Goal: Transaction & Acquisition: Register for event/course

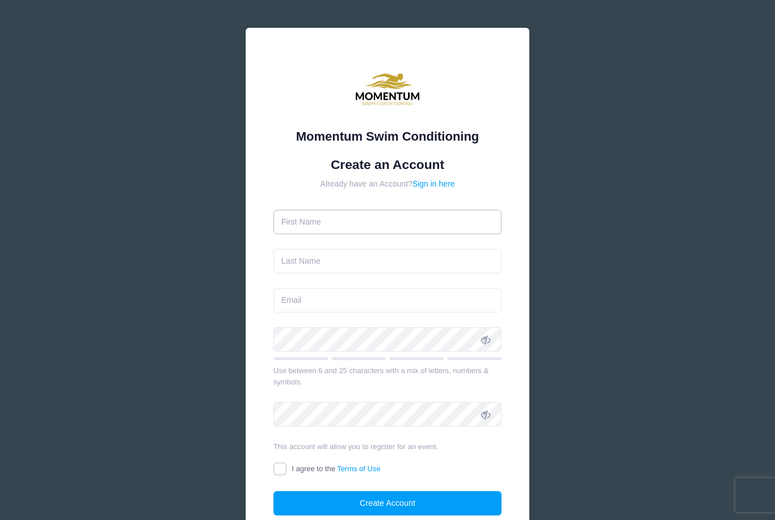
click at [383, 229] on input "text" at bounding box center [387, 222] width 229 height 24
type input "Aubrie"
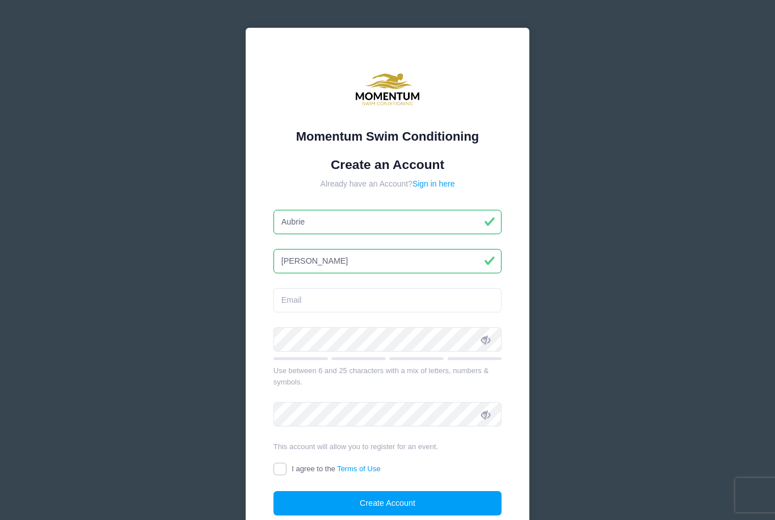
type input "[PERSON_NAME]"
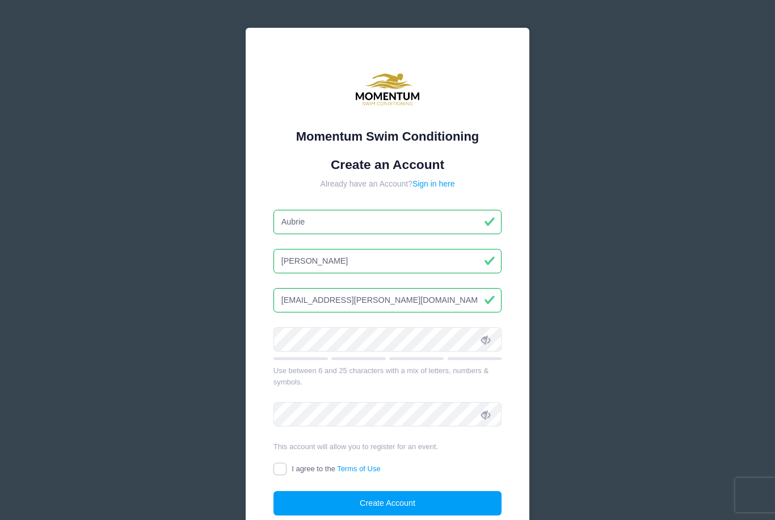
type input "[EMAIL_ADDRESS][PERSON_NAME][DOMAIN_NAME]"
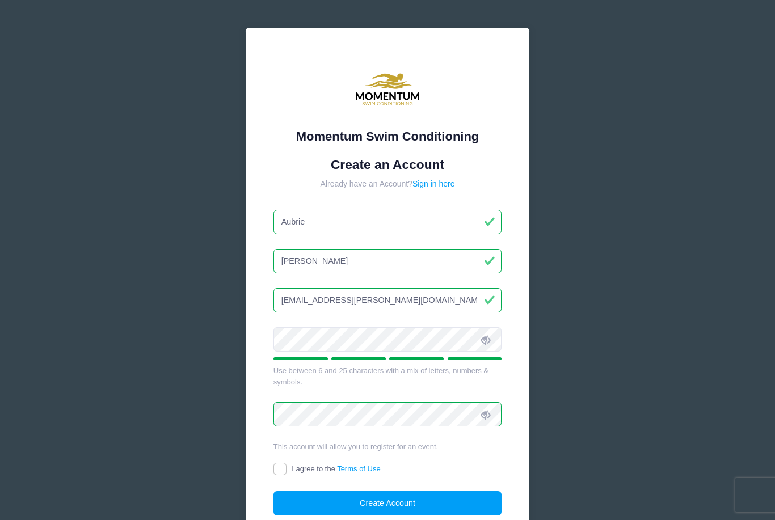
scroll to position [59, 0]
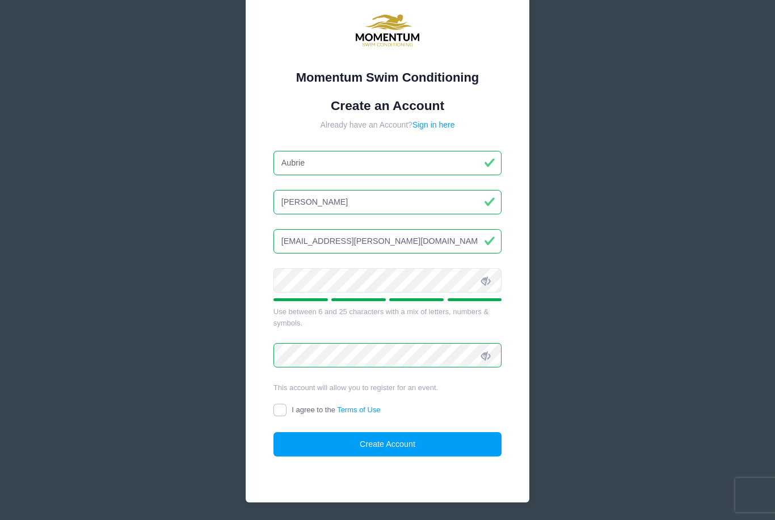
click at [284, 408] on input "I agree to the Terms of Use" at bounding box center [279, 410] width 13 height 13
checkbox input "true"
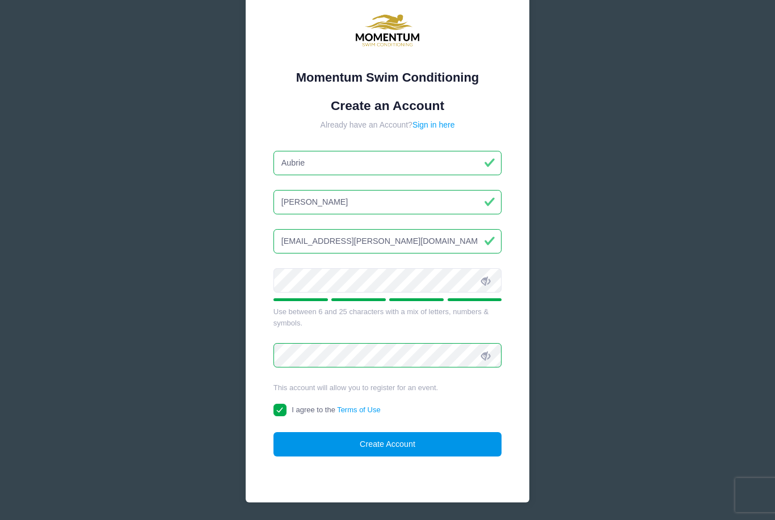
click at [441, 450] on button "Create Account" at bounding box center [387, 444] width 229 height 24
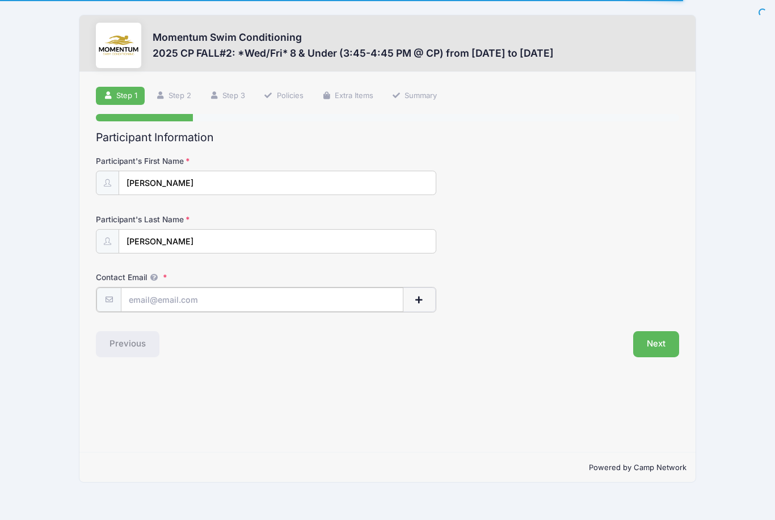
click at [200, 301] on input "Contact Email" at bounding box center [262, 299] width 282 height 24
type input "[EMAIL_ADDRESS][PERSON_NAME][DOMAIN_NAME]"
click at [656, 341] on button "Next" at bounding box center [656, 343] width 46 height 26
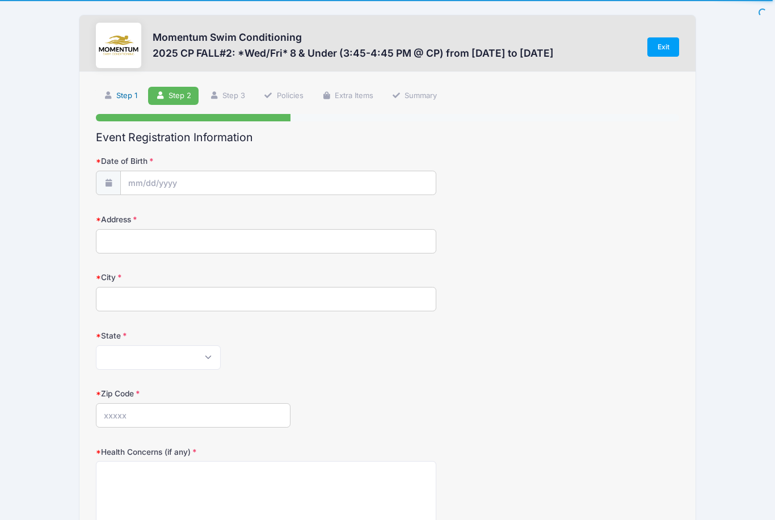
click at [126, 90] on link "Step 1" at bounding box center [120, 96] width 49 height 19
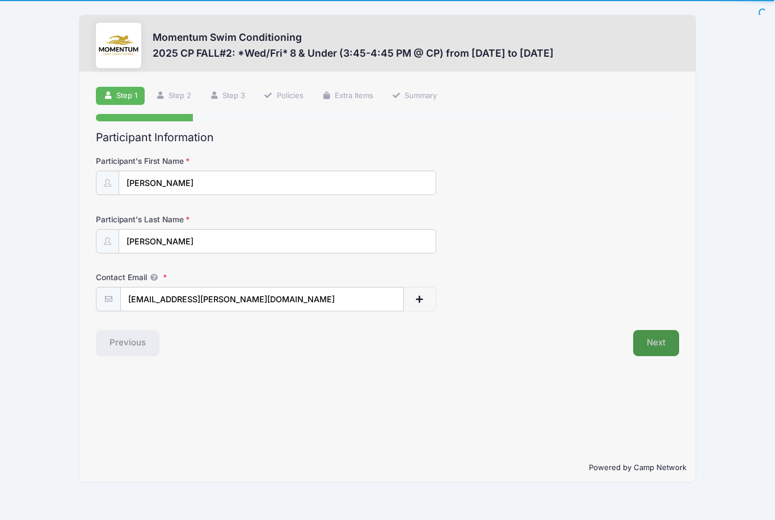
click at [653, 340] on button "Next" at bounding box center [656, 343] width 46 height 26
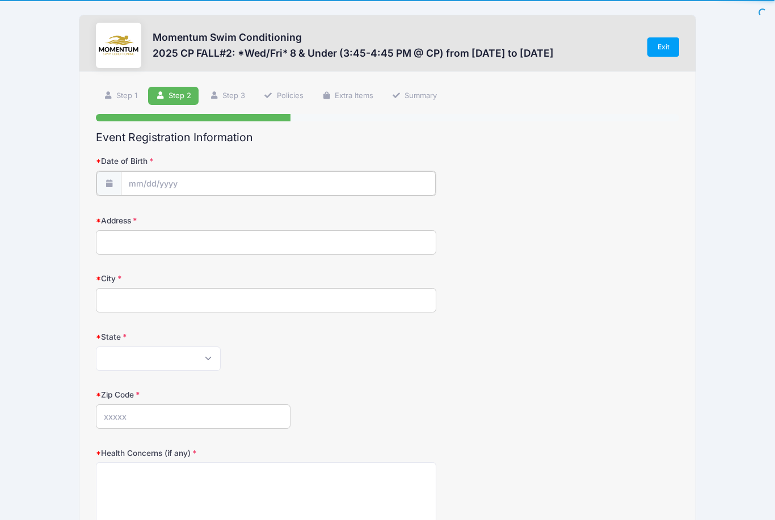
click at [198, 193] on body "Processing Request Please wait... Processing Request Please wait... Processing …" at bounding box center [387, 260] width 775 height 520
click at [168, 217] on select "January February March April May June July August September October November De…" at bounding box center [180, 212] width 50 height 15
select select "2"
click at [243, 274] on span "7" at bounding box center [241, 276] width 20 height 20
type input "03/07/2025"
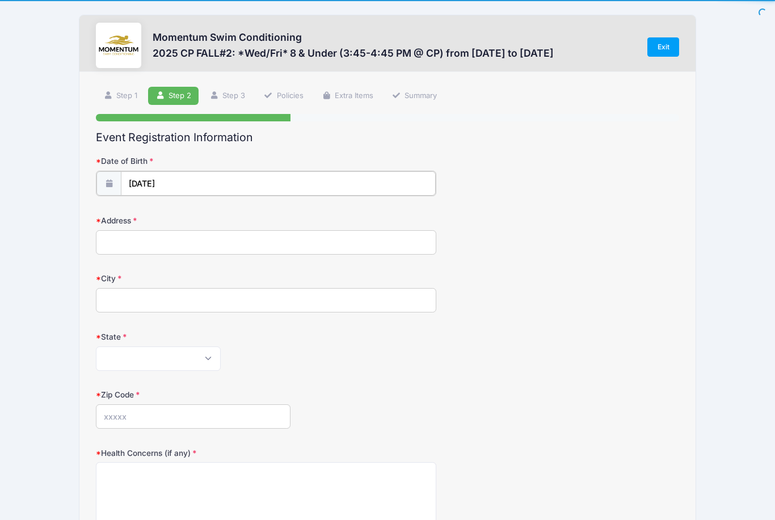
click at [185, 183] on input "03/07/2025" at bounding box center [278, 183] width 314 height 24
click at [264, 208] on span at bounding box center [262, 213] width 19 height 19
select select "3"
click at [176, 177] on input "03/07/2025" at bounding box center [278, 183] width 314 height 24
click at [175, 185] on input "03/07/2025" at bounding box center [278, 183] width 314 height 24
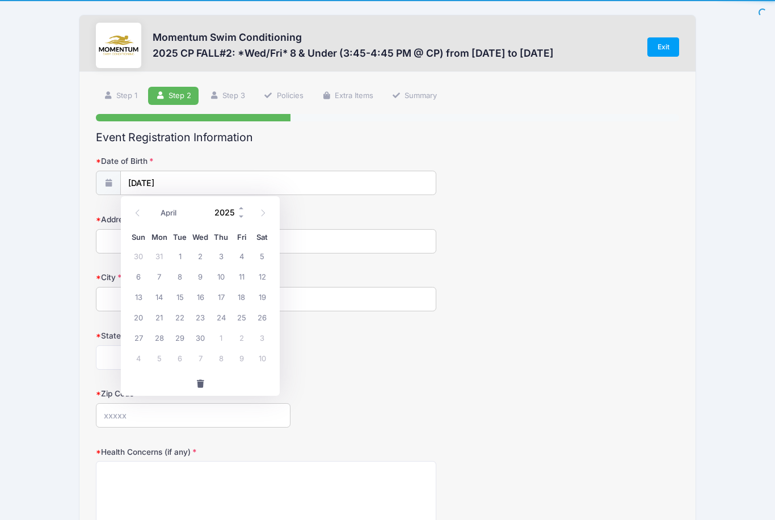
click at [229, 210] on input "2025" at bounding box center [227, 212] width 37 height 17
click at [244, 208] on span at bounding box center [242, 208] width 8 height 9
click at [238, 218] on input "2026" at bounding box center [227, 212] width 37 height 17
click at [242, 221] on span at bounding box center [242, 216] width 8 height 9
type input "2025"
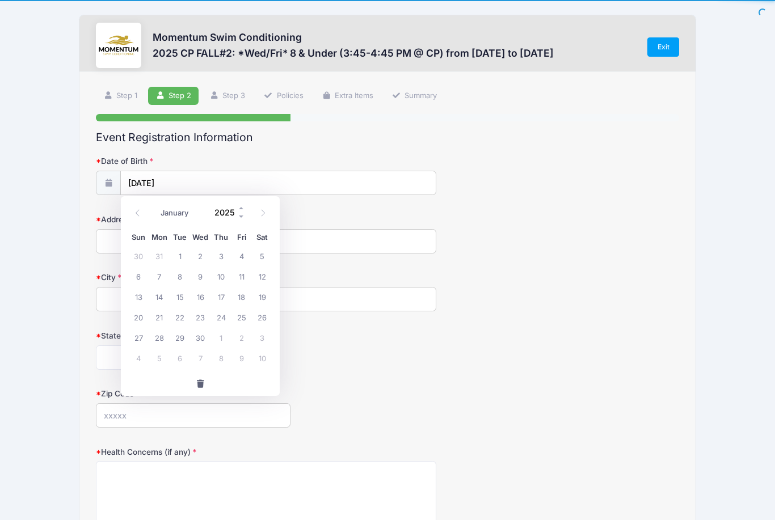
click at [236, 225] on div "January February March April May June July August September October November De…" at bounding box center [200, 213] width 144 height 26
click at [238, 215] on input "2025" at bounding box center [227, 212] width 37 height 17
click at [235, 212] on input "2025" at bounding box center [227, 212] width 37 height 17
click at [400, 217] on div "Address" at bounding box center [387, 234] width 583 height 40
click at [164, 181] on input "03/07/2025" at bounding box center [278, 183] width 314 height 24
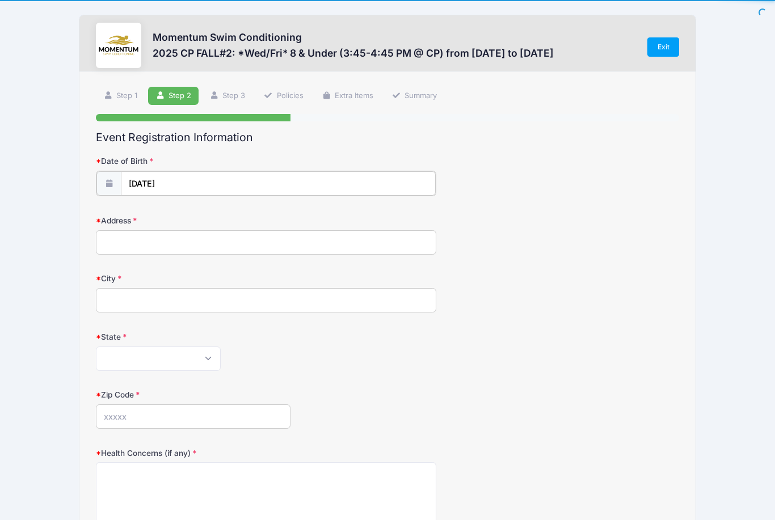
select select "2"
click at [222, 210] on input "2025" at bounding box center [227, 212] width 37 height 17
click at [238, 208] on input "2025" at bounding box center [227, 212] width 37 height 17
click at [244, 215] on span at bounding box center [242, 216] width 8 height 9
click at [243, 215] on span at bounding box center [242, 216] width 8 height 9
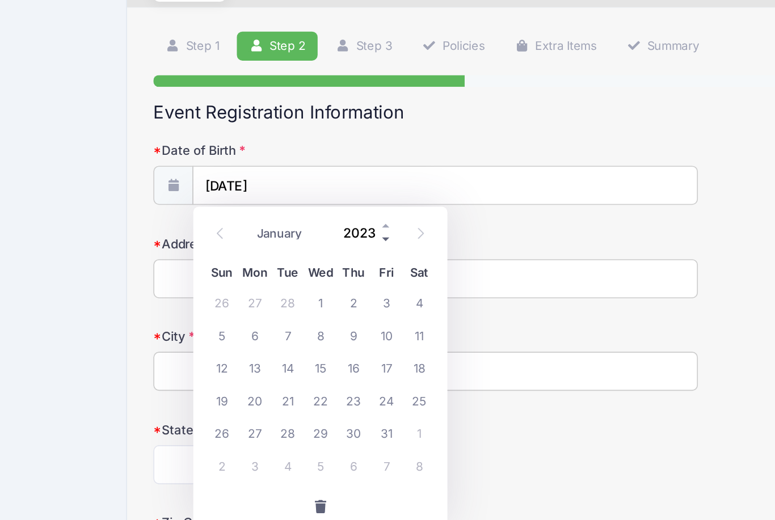
click at [242, 212] on span at bounding box center [242, 216] width 8 height 9
click at [238, 204] on input "2021" at bounding box center [227, 212] width 37 height 17
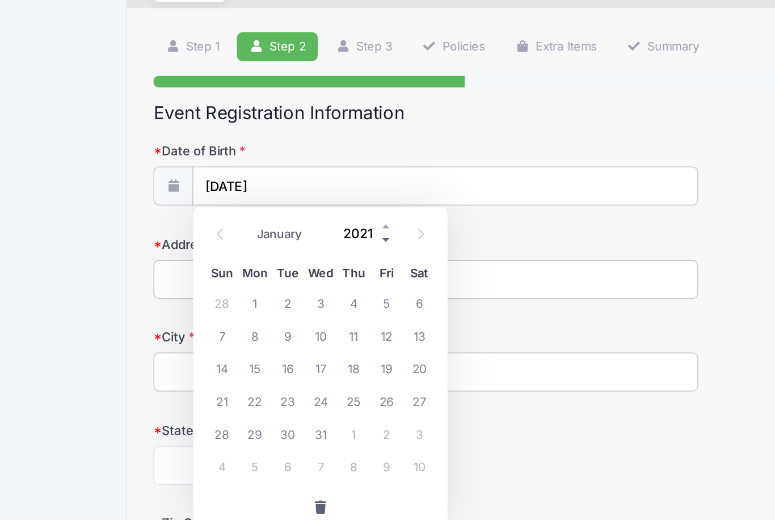
click at [242, 212] on span at bounding box center [242, 216] width 8 height 9
click at [252, 200] on div "January February March April May June July August September October November De…" at bounding box center [200, 209] width 108 height 19
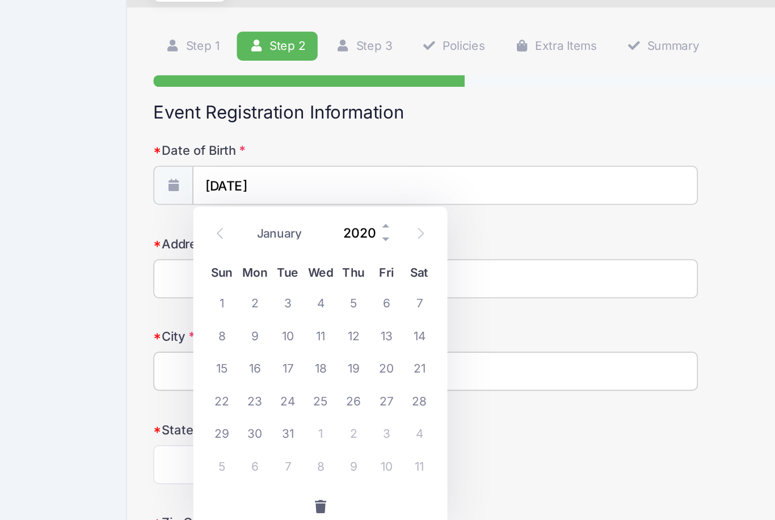
click at [229, 204] on input "2020" at bounding box center [227, 212] width 37 height 17
click at [246, 212] on span at bounding box center [242, 216] width 8 height 9
click at [243, 212] on span at bounding box center [242, 216] width 8 height 9
click at [244, 212] on span at bounding box center [242, 216] width 8 height 9
type input "2017"
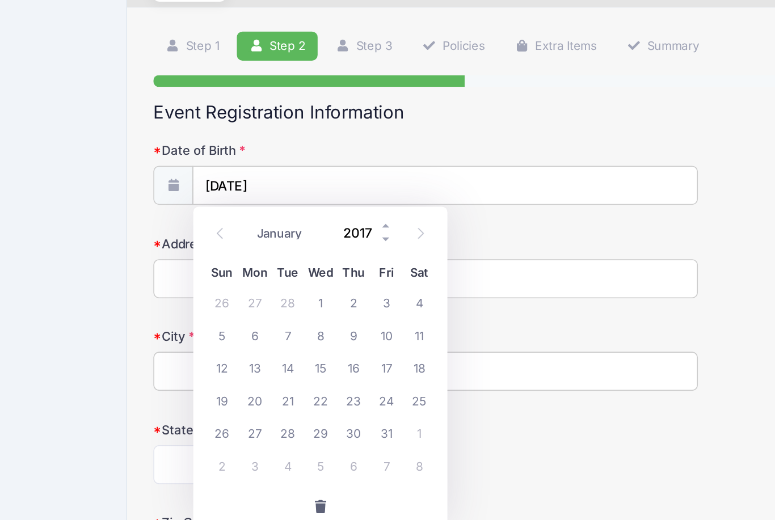
click at [226, 204] on input "2017" at bounding box center [227, 212] width 37 height 17
click at [263, 209] on icon at bounding box center [262, 212] width 7 height 7
click at [138, 209] on icon at bounding box center [137, 212] width 7 height 7
select select "2"
click at [181, 266] on span "7" at bounding box center [180, 276] width 20 height 20
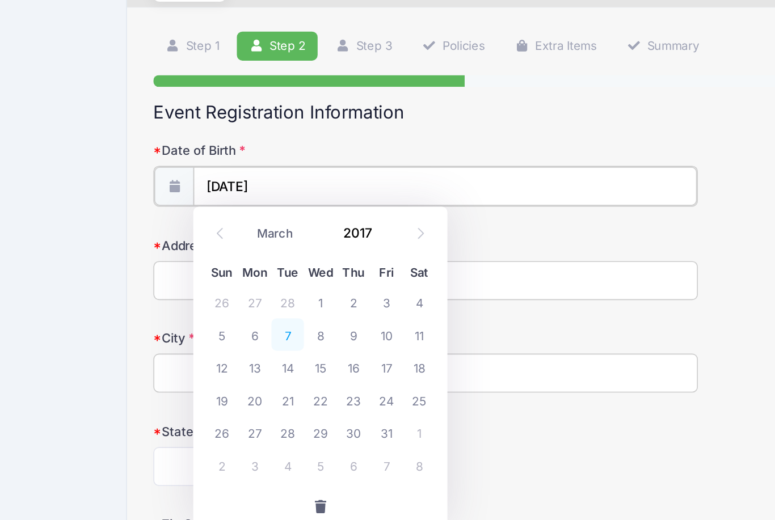
type input "03/07/2017"
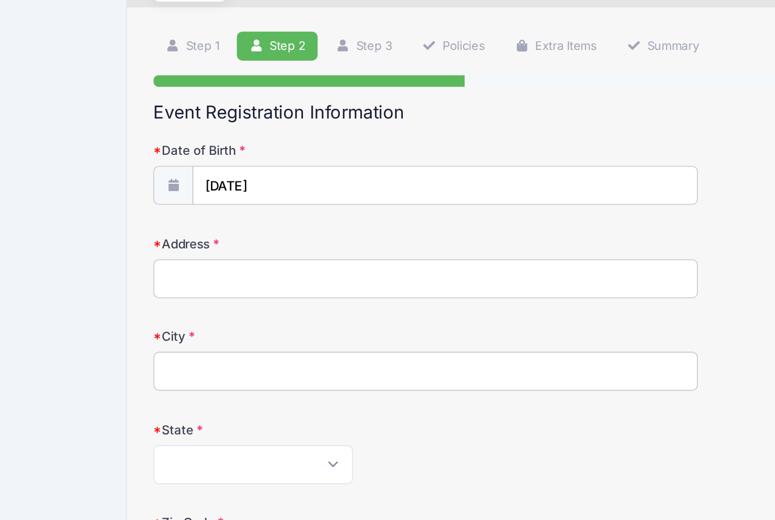
click at [163, 229] on input "Address" at bounding box center [266, 241] width 340 height 24
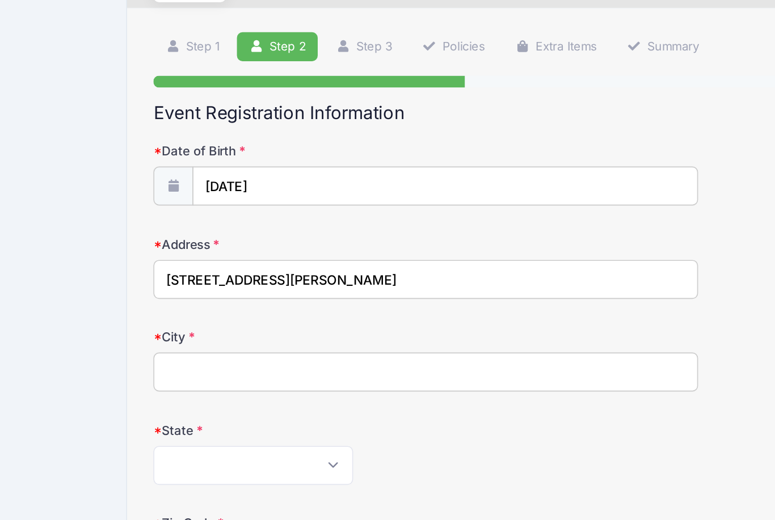
type input "230 dilorenzo drive"
type input "naperville"
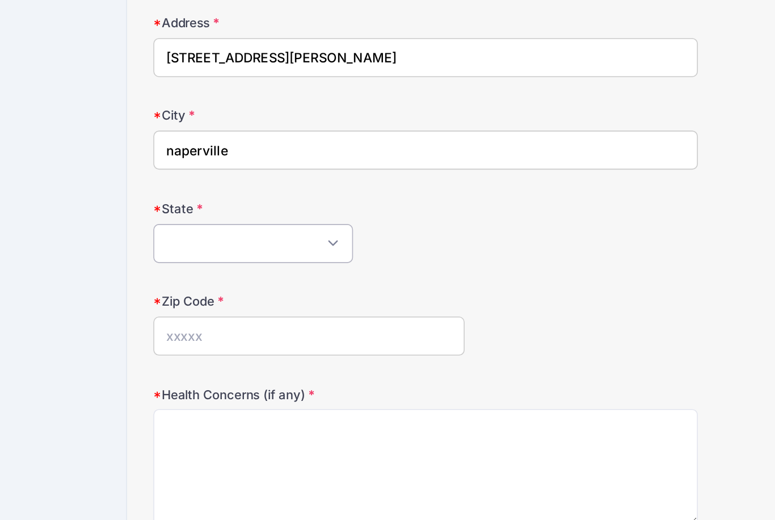
select select "IL"
click at [160, 393] on input "Zip Code" at bounding box center [193, 405] width 194 height 24
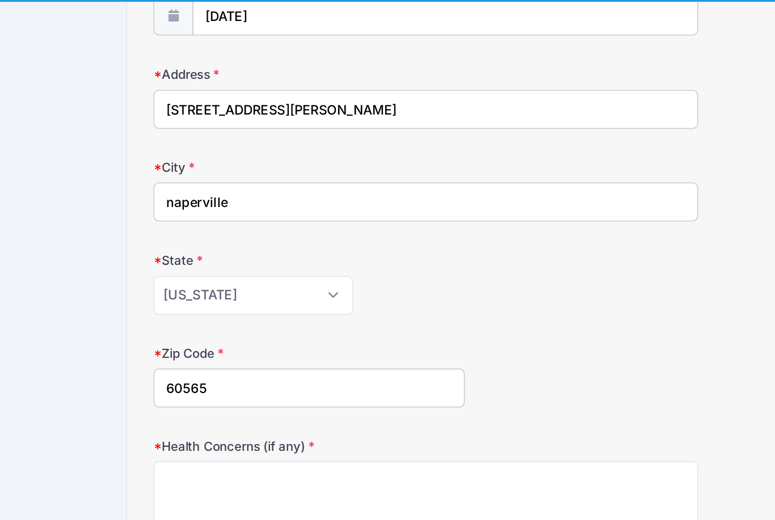
scroll to position [161, 0]
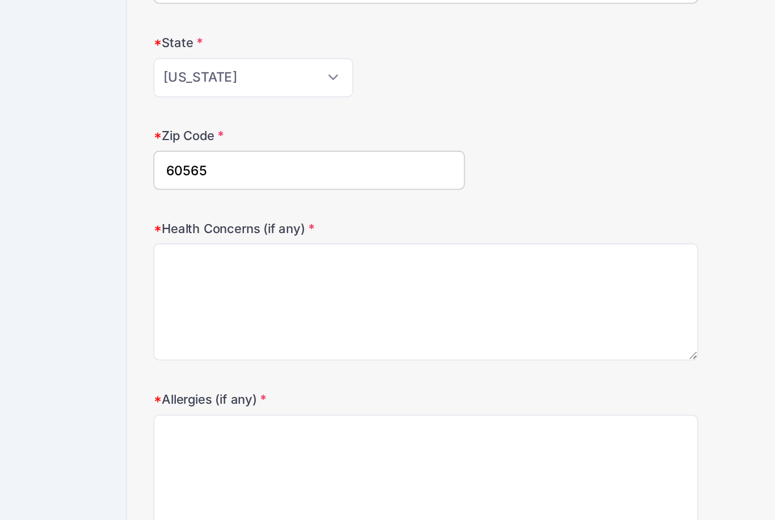
type input "60565"
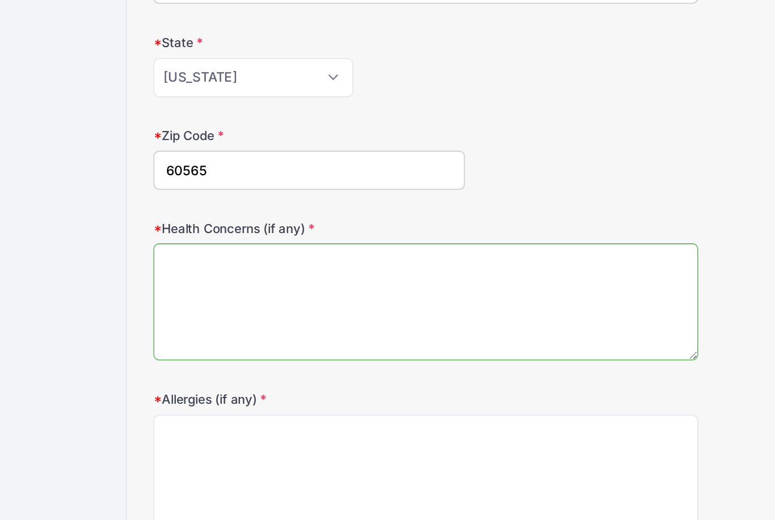
click at [227, 300] on textarea "Health Concerns (if any)" at bounding box center [266, 336] width 340 height 73
type textarea "none"
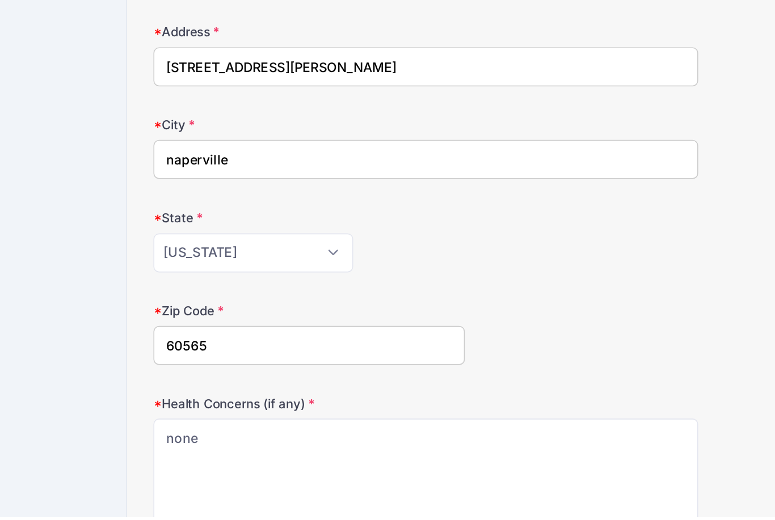
scroll to position [3, 0]
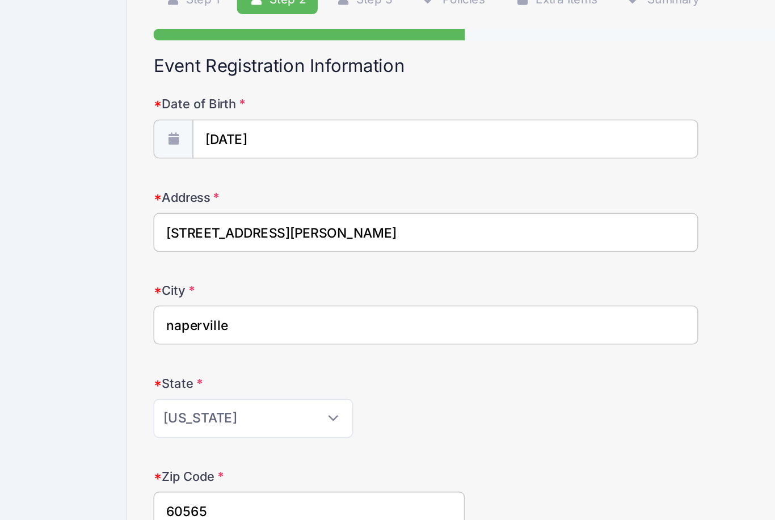
type textarea "none"
click at [103, 284] on input "naperville" at bounding box center [266, 296] width 340 height 24
click at [213, 226] on input "230 dilorenzo drive" at bounding box center [266, 238] width 340 height 24
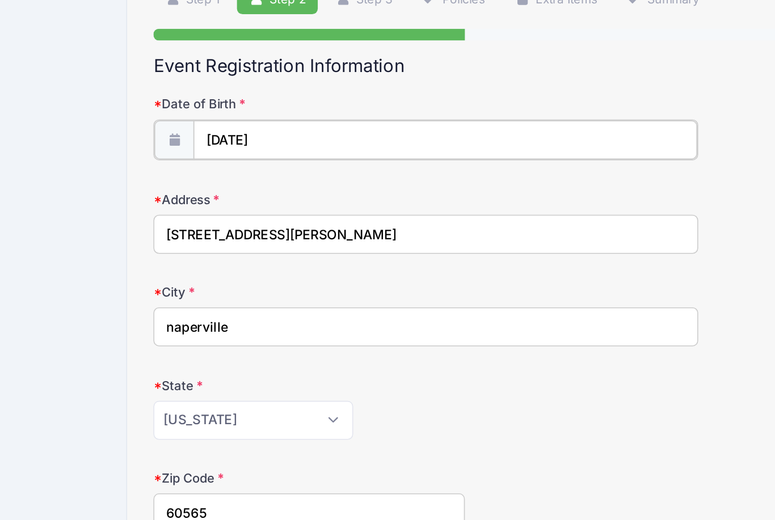
click at [205, 168] on input "03/07/2017" at bounding box center [278, 180] width 314 height 24
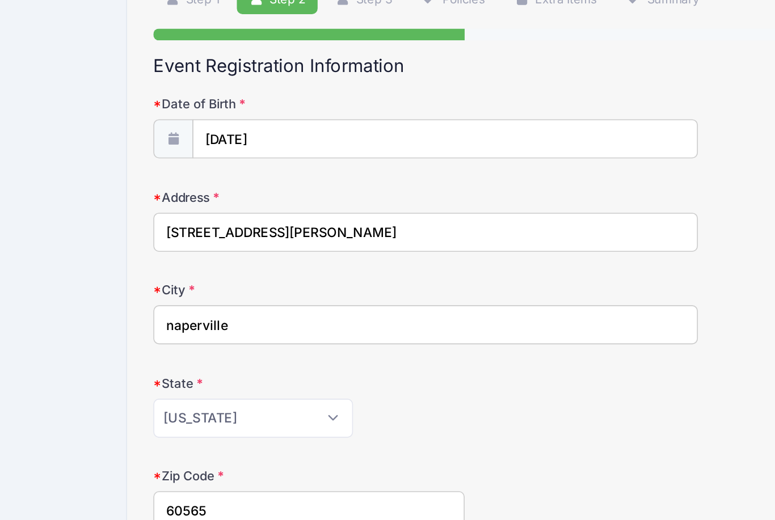
click at [304, 284] on input "naperville" at bounding box center [266, 296] width 340 height 24
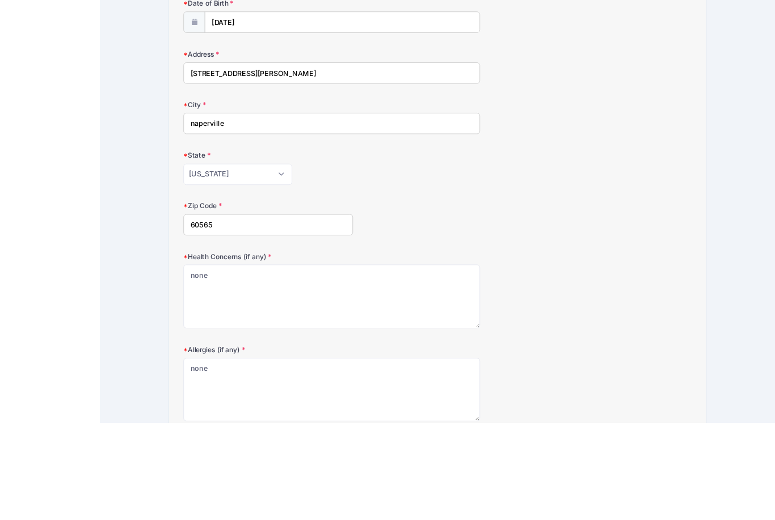
scroll to position [0, 0]
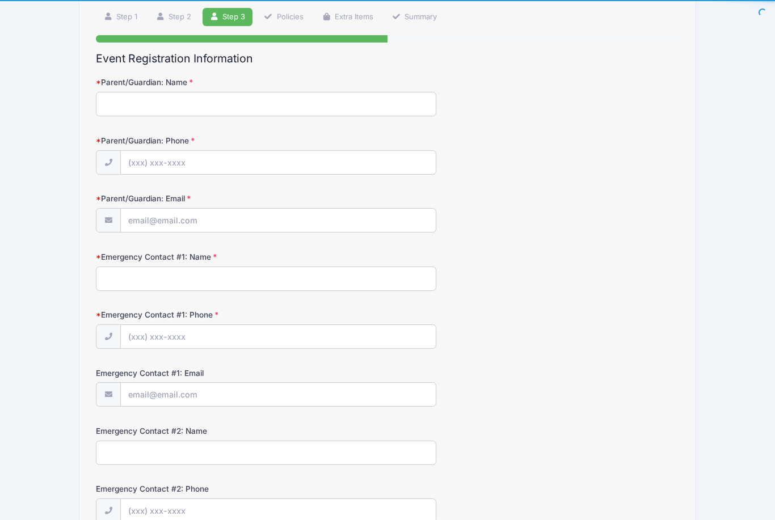
scroll to position [9, 0]
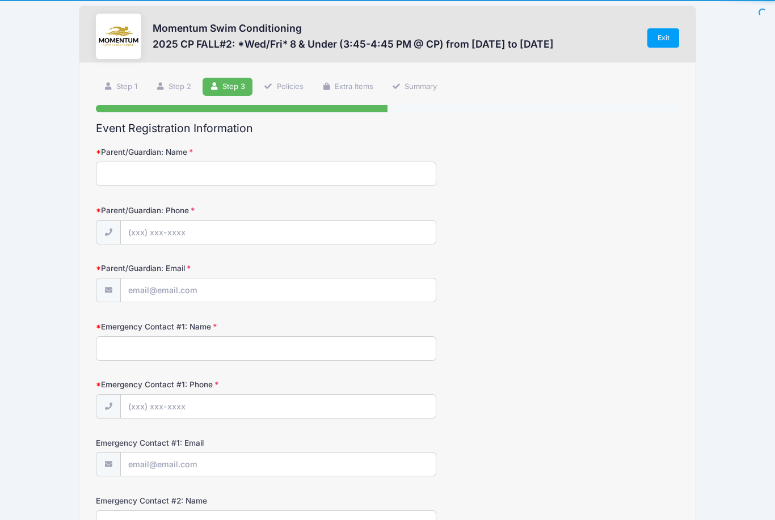
click at [249, 180] on input "Parent/Guardian: Name" at bounding box center [266, 174] width 340 height 24
type input "Aubrie ferguson"
type input "(217) 685-2539"
type input "[EMAIL_ADDRESS][PERSON_NAME][DOMAIN_NAME]"
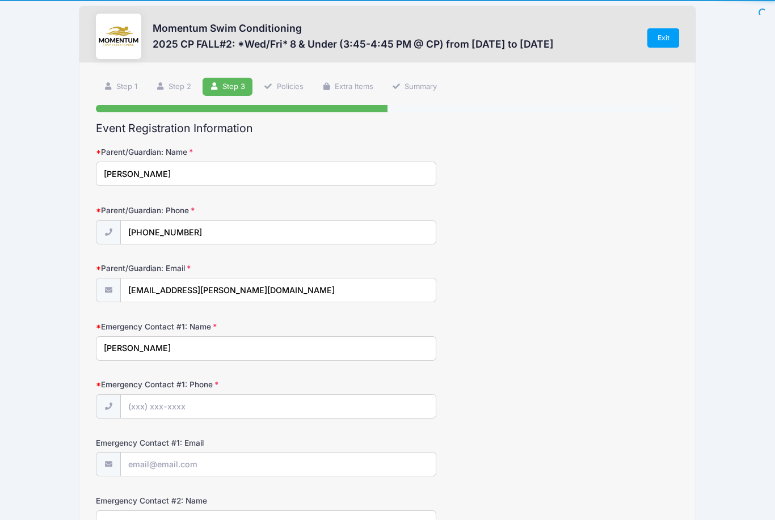
type input "aubrie ferguson"
type input "(217) 685-2539"
type input "s"
type input "Aubrie.ferguson@gmail.com"
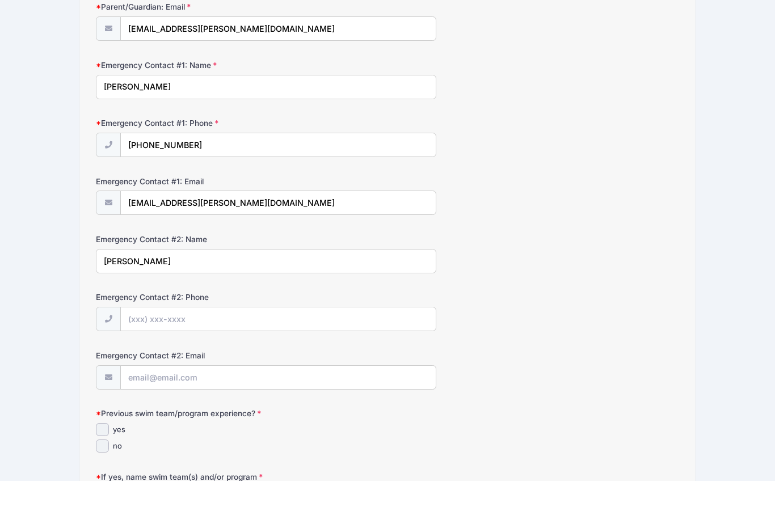
type input "steve ferguson"
type input "(312) 758-8449"
type input "steve@greenjacketsales.com"
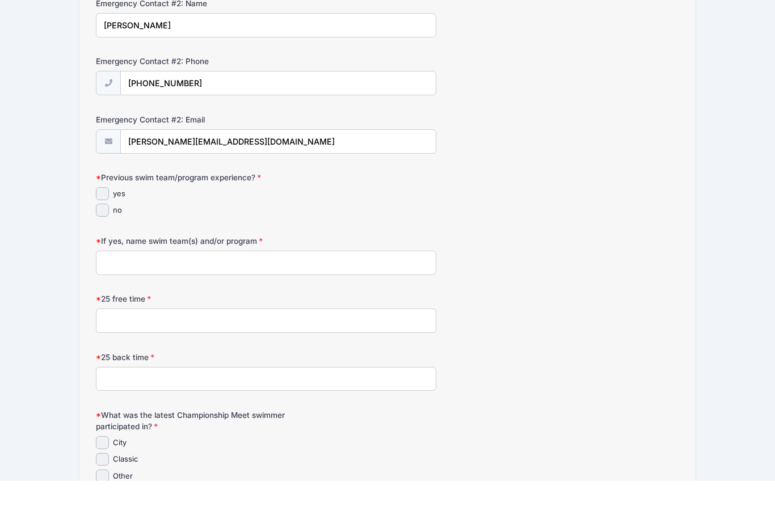
click at [104, 226] on input "yes" at bounding box center [102, 232] width 13 height 13
checkbox input "true"
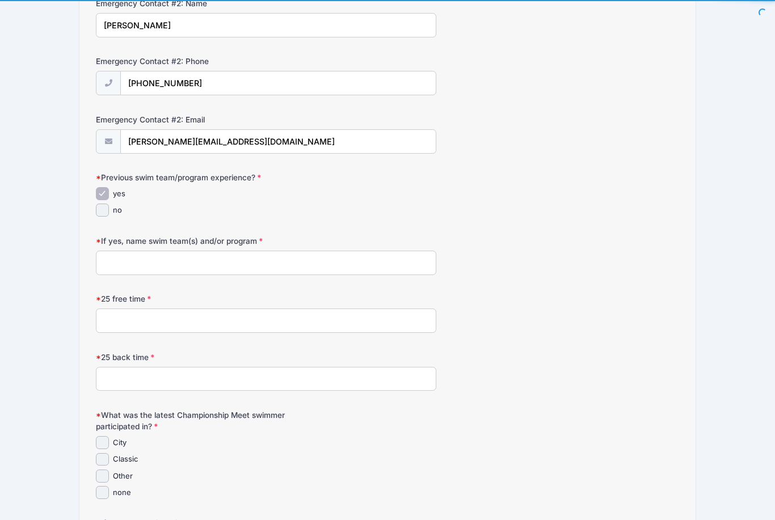
click at [246, 262] on input "If yes, name swim team(s) and/or program" at bounding box center [266, 263] width 340 height 24
click at [197, 316] on input "25 free time" at bounding box center [266, 320] width 340 height 24
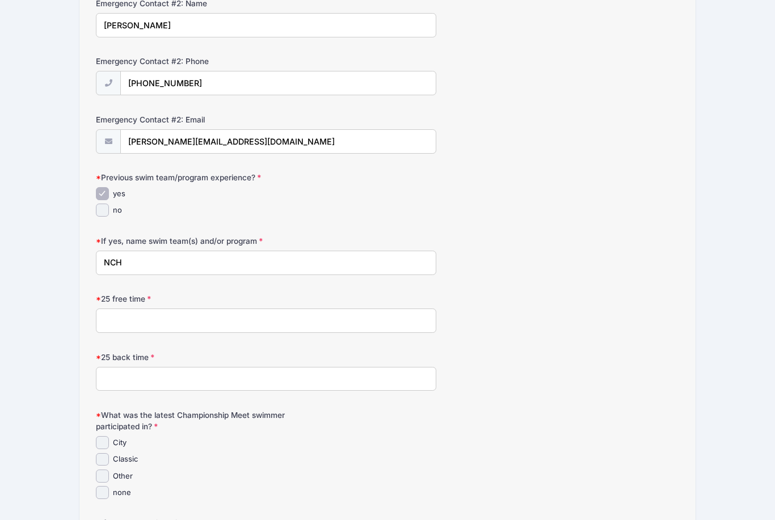
click at [156, 265] on input "NCH" at bounding box center [266, 263] width 340 height 24
type input "Naper Carriage Hill"
click at [210, 314] on input "25 free time" at bounding box center [266, 320] width 340 height 24
type input "21.31"
click at [200, 384] on input "25 back time" at bounding box center [266, 379] width 340 height 24
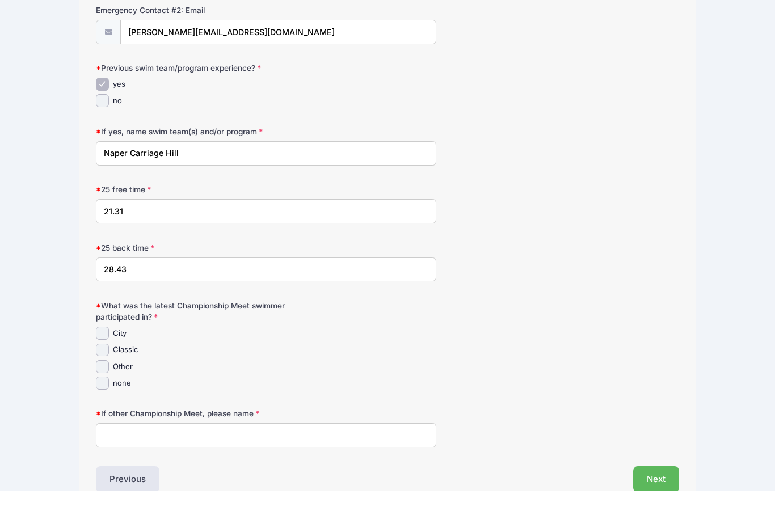
scroll to position [603, 0]
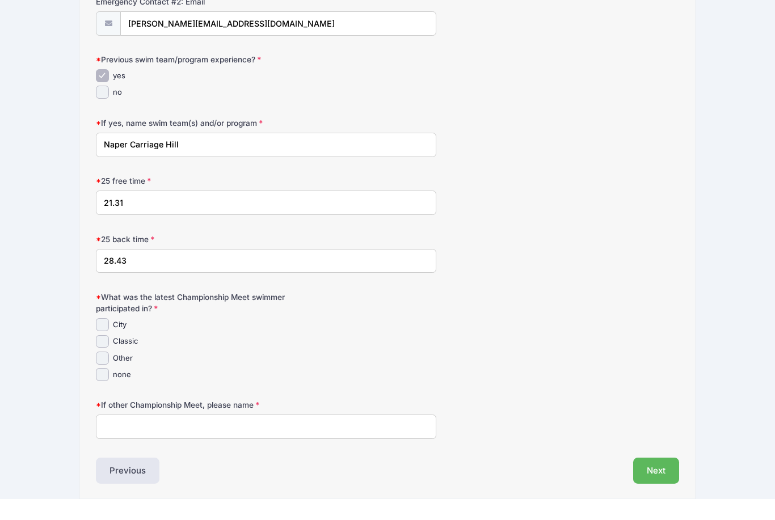
type input "28.43"
click at [101, 357] on input "Classic" at bounding box center [102, 363] width 13 height 13
checkbox input "true"
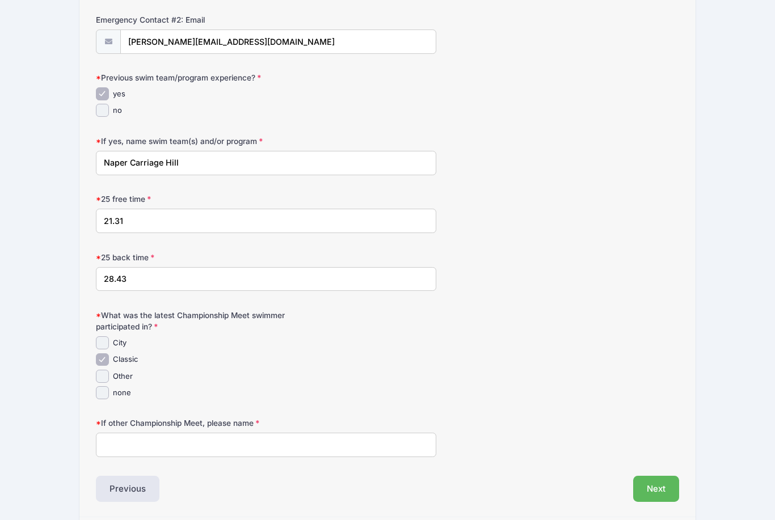
click at [263, 438] on input "If other Championship Meet, please name" at bounding box center [266, 445] width 340 height 24
type input "None"
click at [662, 483] on button "Next" at bounding box center [656, 489] width 46 height 26
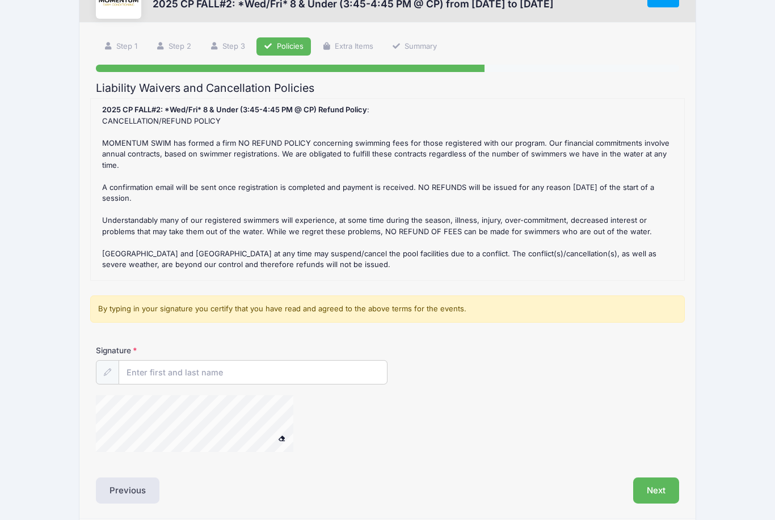
scroll to position [49, 0]
click at [229, 372] on input "Signature" at bounding box center [253, 373] width 268 height 24
type input "Aubrie ferguson"
click at [660, 490] on button "Next" at bounding box center [656, 491] width 46 height 26
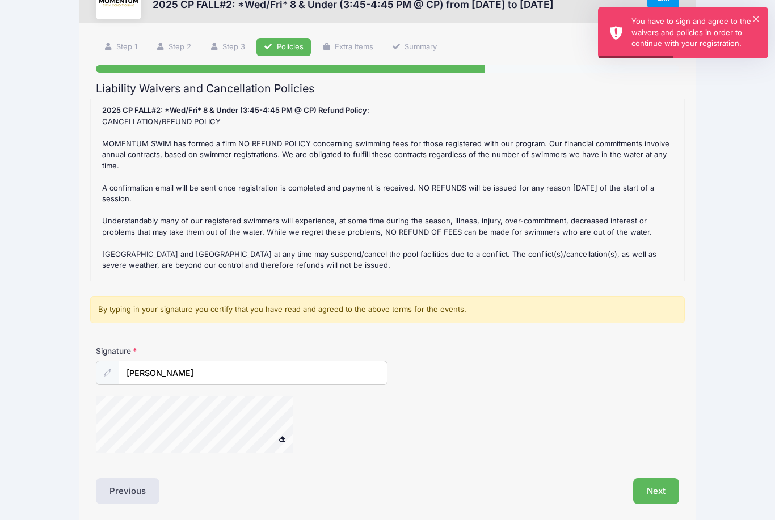
click at [764, 19] on div "× You have to sign and agree to the waivers and policies in order to continue w…" at bounding box center [683, 33] width 170 height 52
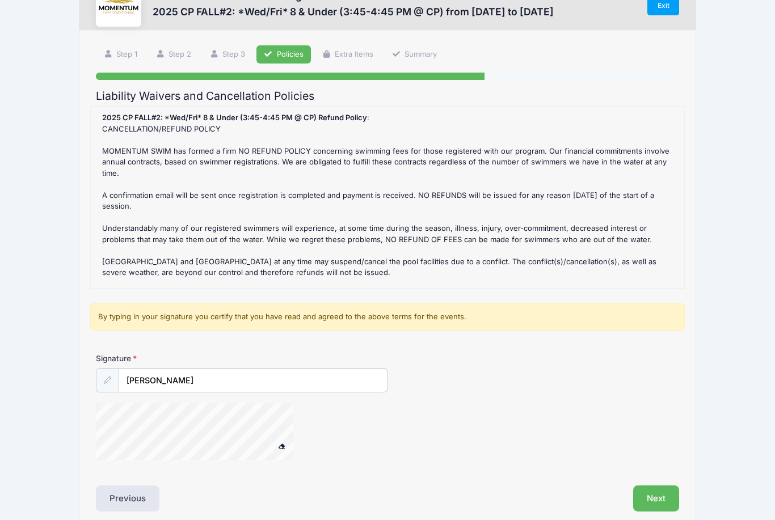
scroll to position [54, 0]
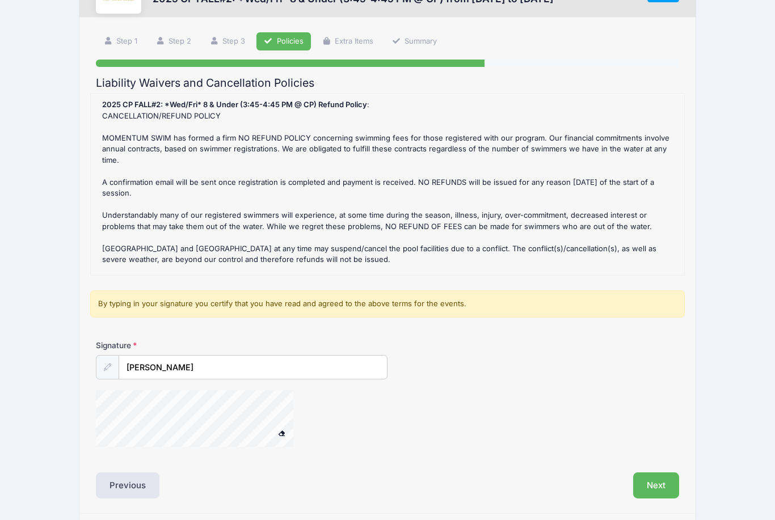
click at [286, 437] on button at bounding box center [282, 433] width 20 height 14
click at [661, 481] on button "Next" at bounding box center [656, 485] width 46 height 26
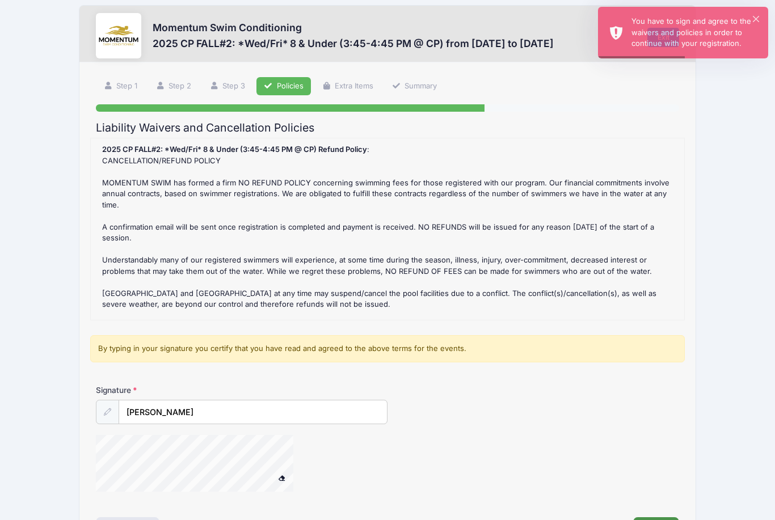
scroll to position [10, 0]
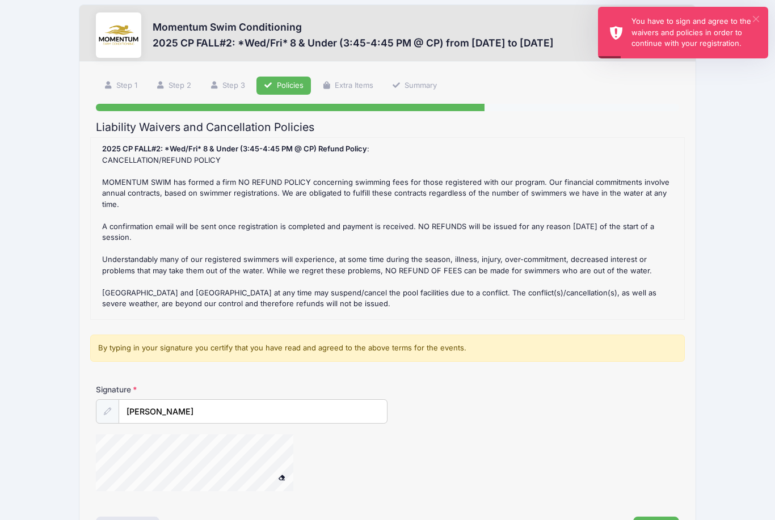
click at [752, 16] on button "×" at bounding box center [755, 19] width 6 height 6
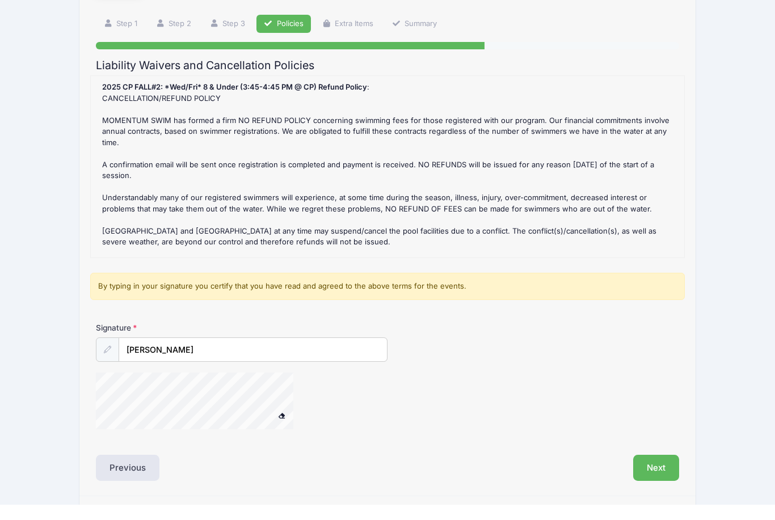
scroll to position [54, 0]
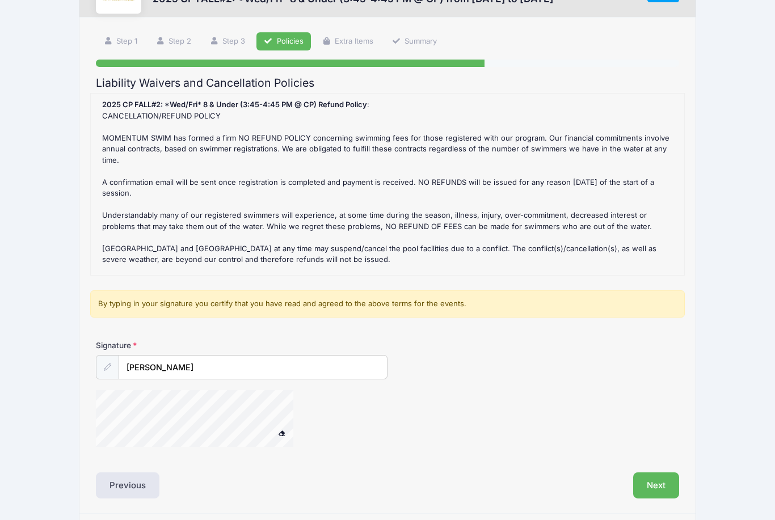
click at [287, 432] on button at bounding box center [282, 433] width 20 height 14
click at [280, 430] on span at bounding box center [282, 433] width 8 height 6
click at [304, 373] on input "Aubrie ferguson" at bounding box center [253, 368] width 268 height 24
click at [122, 362] on input "Aubrie ferguson" at bounding box center [253, 368] width 268 height 24
click at [327, 270] on div "2025 CP FALL#2: *Wed/Fri* 8 & Under (3:45-4:45 PM @ CP) Refund Policy : CANCELL…" at bounding box center [387, 184] width 594 height 183
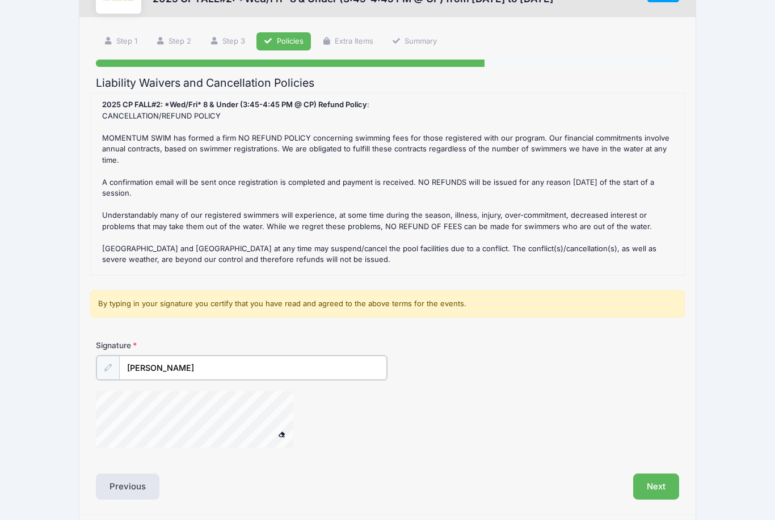
click at [239, 367] on input "Aubrie ferguson" at bounding box center [253, 368] width 268 height 24
click at [652, 489] on button "Next" at bounding box center [656, 485] width 46 height 26
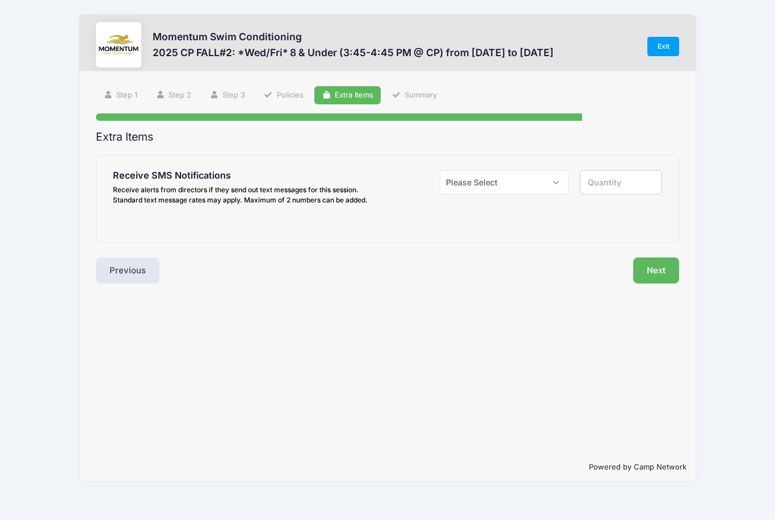
scroll to position [10, 0]
click at [545, 171] on select "Please Select Yes ($0.00) No" at bounding box center [503, 183] width 129 height 24
select select "1"
type input "1"
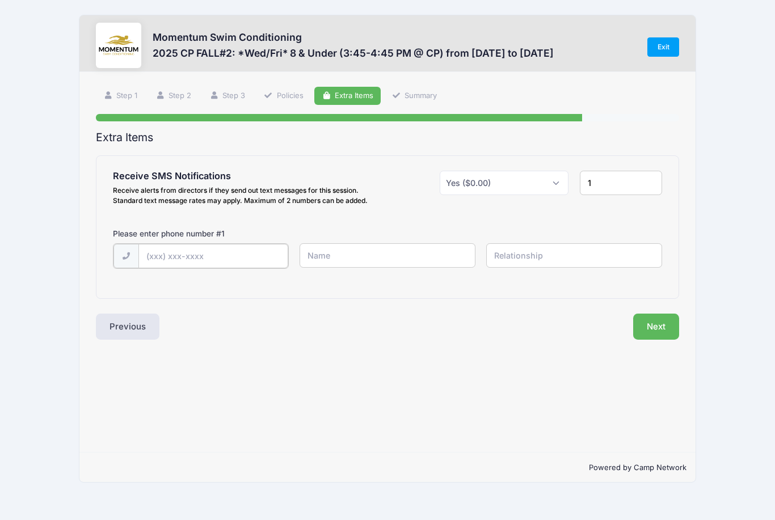
click at [236, 255] on input "text" at bounding box center [213, 256] width 150 height 24
type input "(217) 685-2539"
click at [360, 248] on input "text" at bounding box center [386, 255] width 175 height 24
type input "aubrie ferguson"
type input "mother"
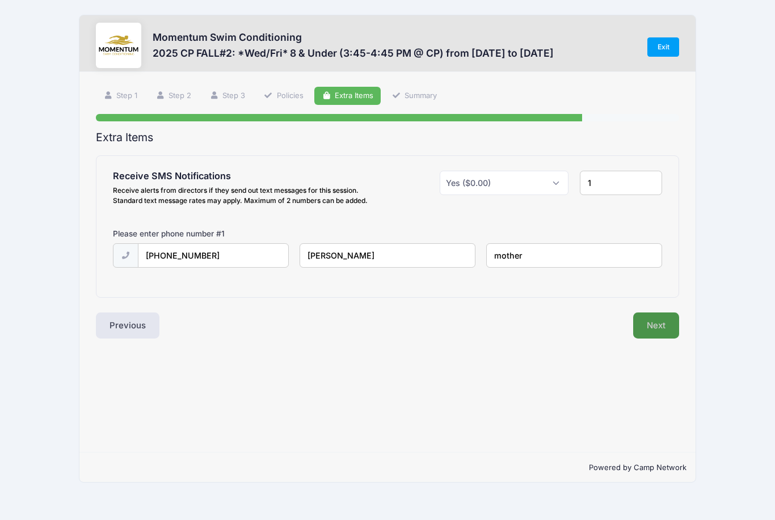
click at [663, 318] on button "Next" at bounding box center [656, 325] width 46 height 26
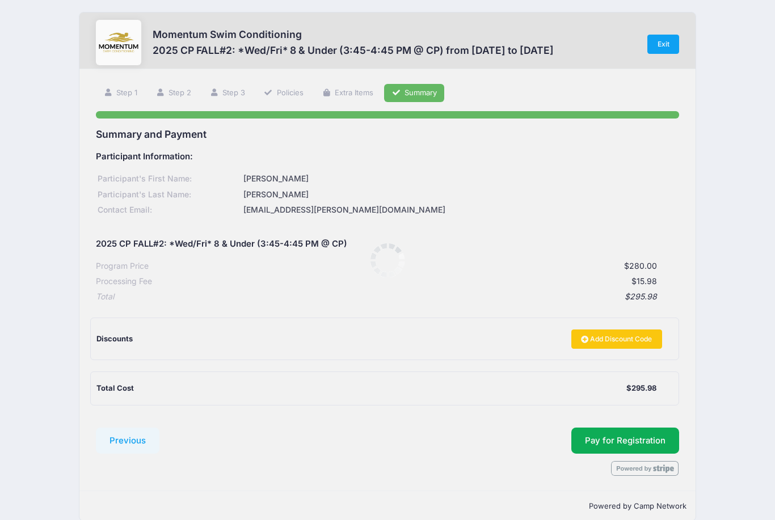
scroll to position [1, 0]
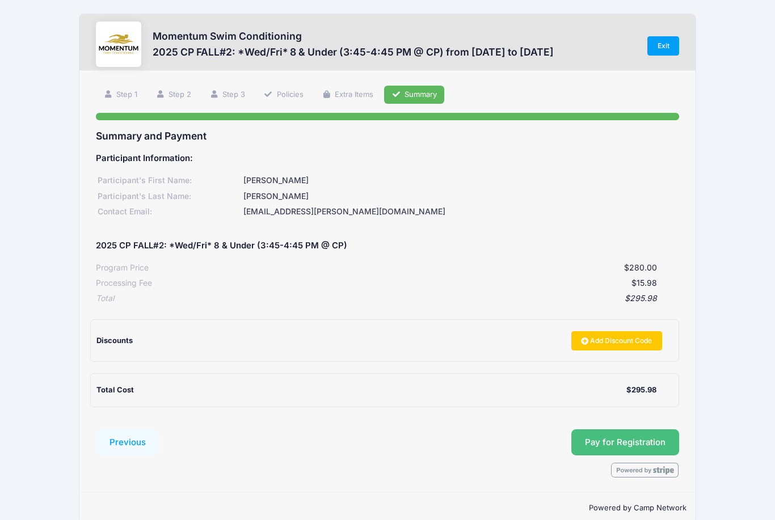
click at [654, 442] on button "Pay for Registration" at bounding box center [625, 442] width 108 height 26
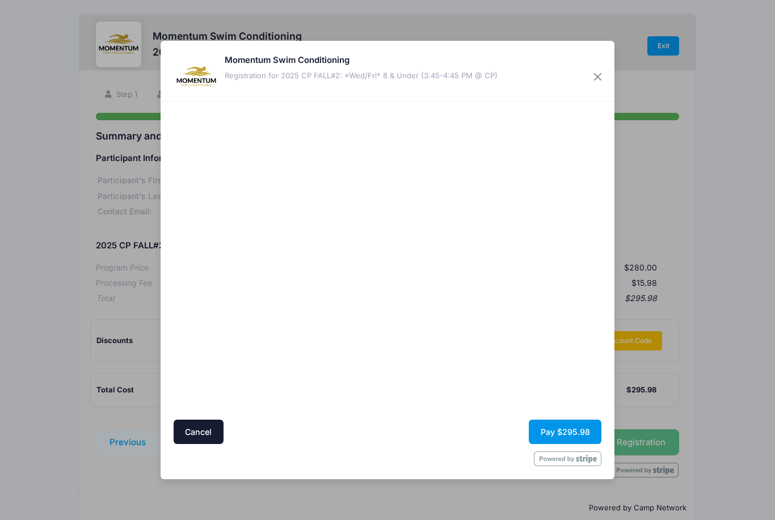
click at [574, 432] on button "Pay $295.98" at bounding box center [564, 432] width 73 height 24
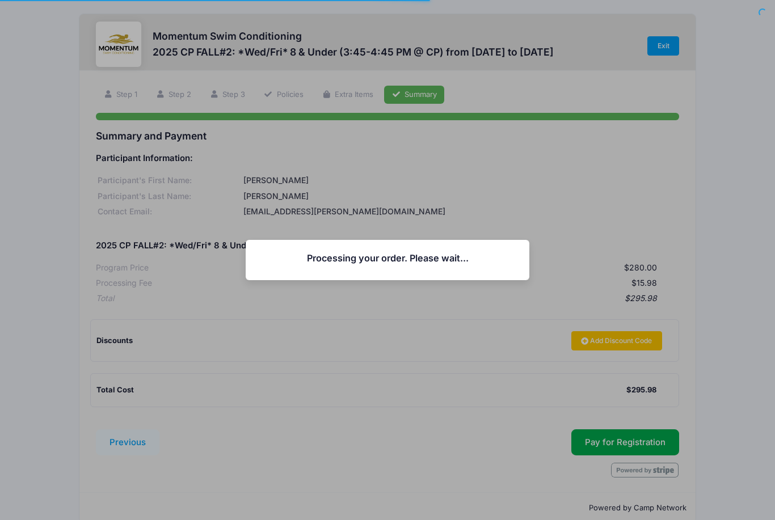
click at [23, 357] on div "Processing your order. Please wait... Continue Close" at bounding box center [387, 260] width 775 height 520
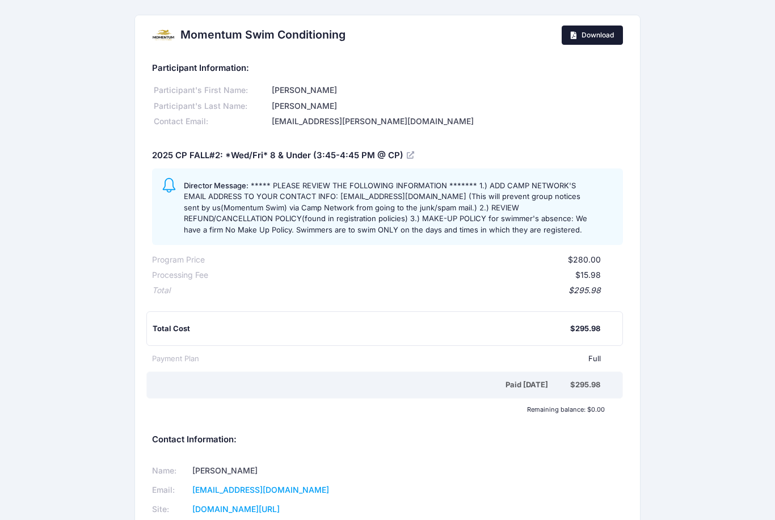
click at [599, 37] on span "Download" at bounding box center [597, 35] width 32 height 9
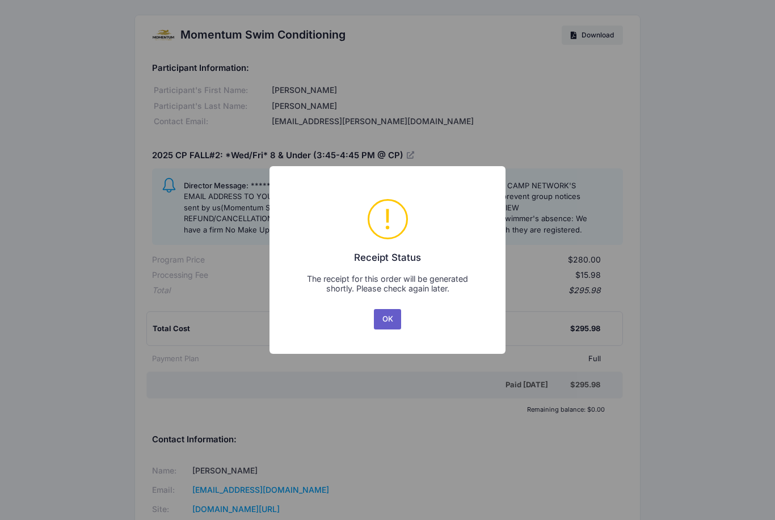
click at [391, 325] on button "OK" at bounding box center [387, 319] width 27 height 20
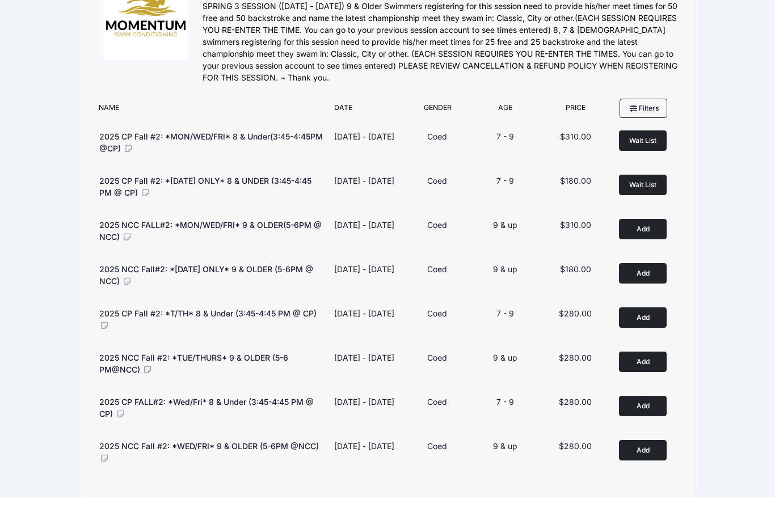
scroll to position [34, 0]
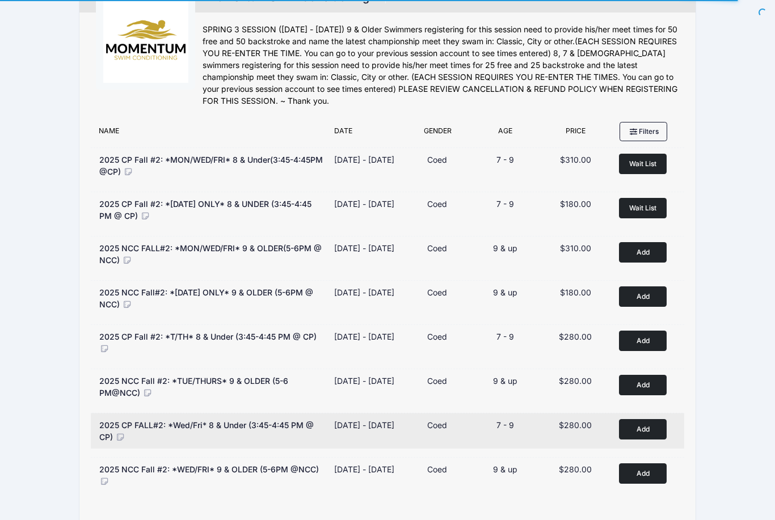
click at [277, 425] on span "2025 CP FALL#2: *Wed/Fri* 8 & Under (3:45-4:45 PM @ CP)" at bounding box center [206, 431] width 214 height 22
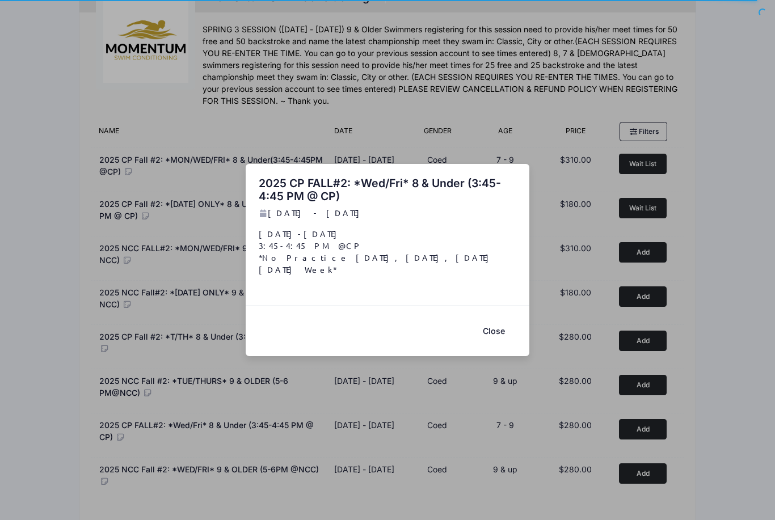
click at [502, 343] on button "Close" at bounding box center [493, 331] width 45 height 24
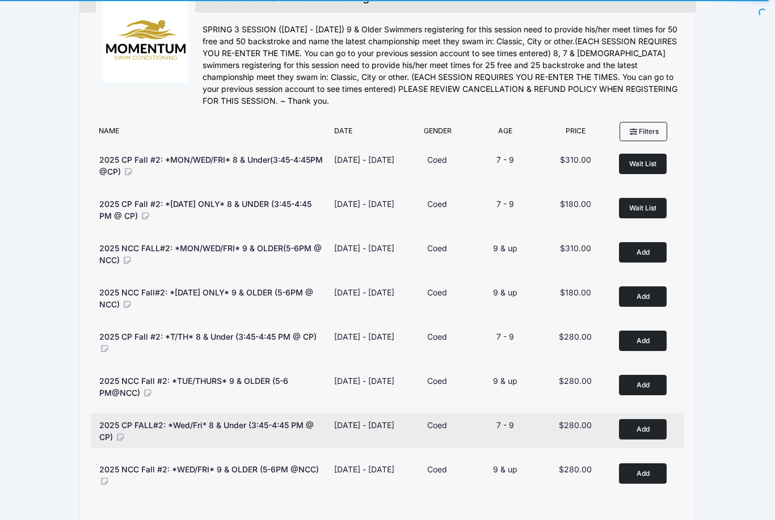
click at [226, 422] on span "2025 CP FALL#2: *Wed/Fri* 8 & Under (3:45-4:45 PM @ CP)" at bounding box center [206, 431] width 214 height 22
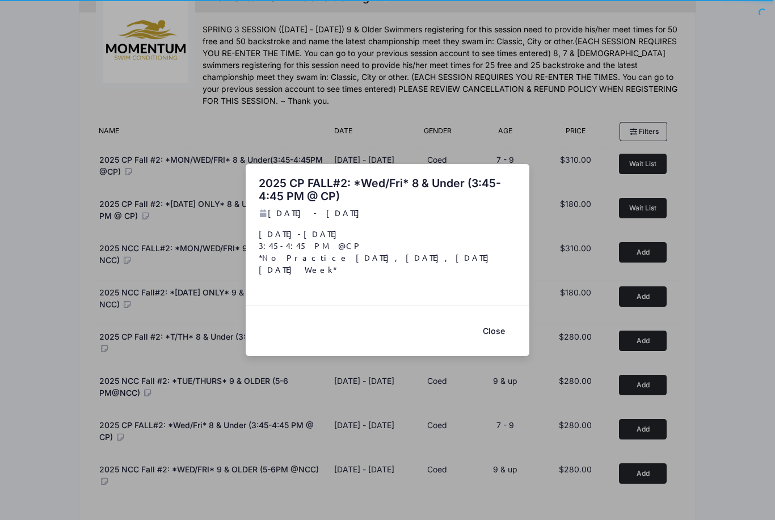
click at [497, 342] on button "Close" at bounding box center [493, 331] width 45 height 24
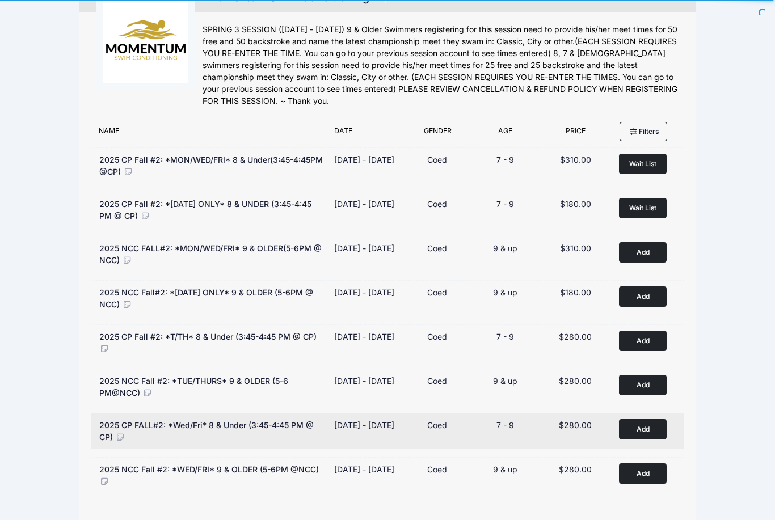
click at [648, 427] on button "Add to Cart" at bounding box center [643, 429] width 48 height 20
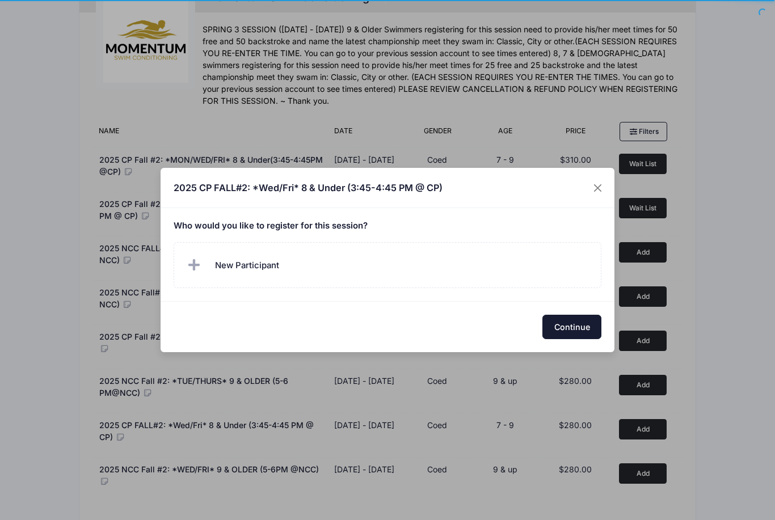
click at [587, 339] on button "Continue" at bounding box center [571, 327] width 59 height 24
